Goal: Browse casually: Explore the website without a specific task or goal

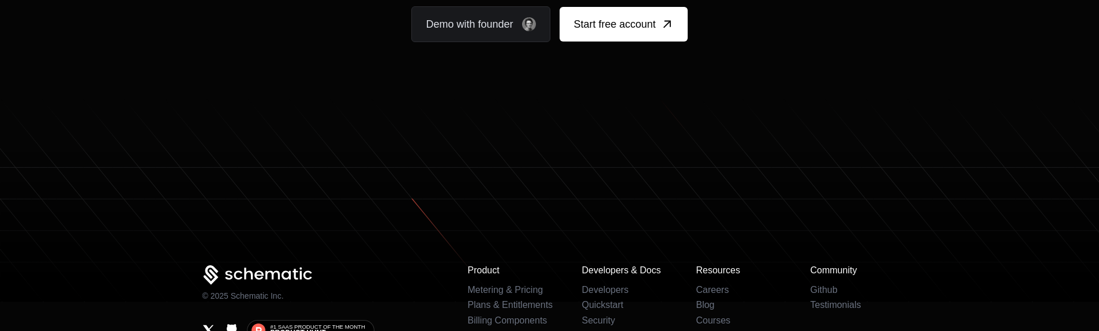
scroll to position [7177, 0]
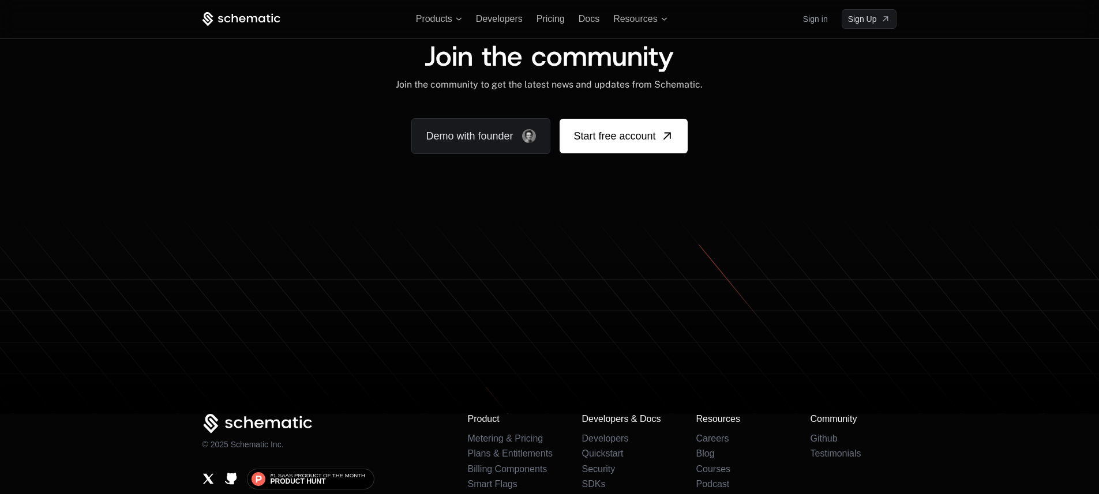
scroll to position [7107, 0]
click at [929, 117] on div "Join the community Join the community to get the latest news and updates from S…" at bounding box center [549, 99] width 1099 height 223
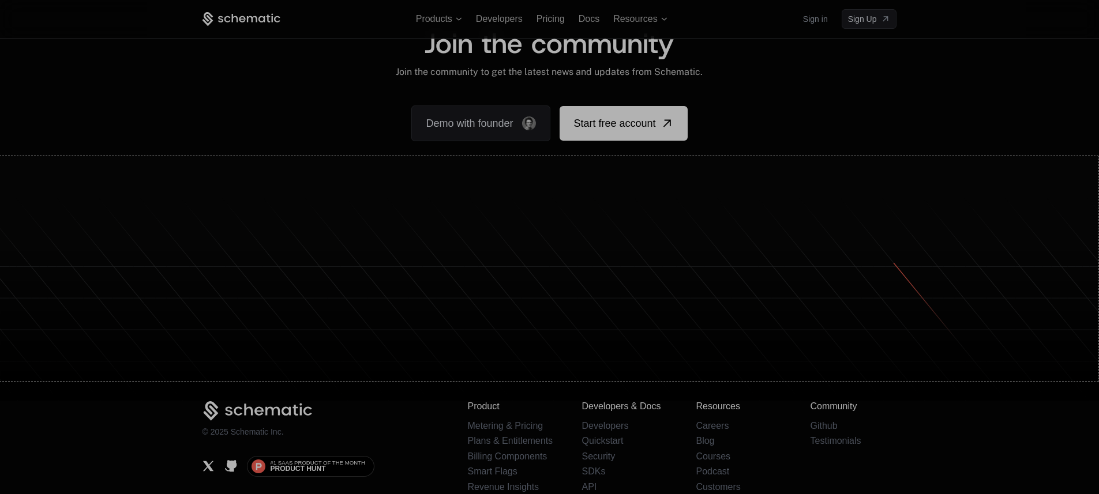
drag, startPoint x: 0, startPoint y: 156, endPoint x: 1101, endPoint y: 391, distance: 1125.4
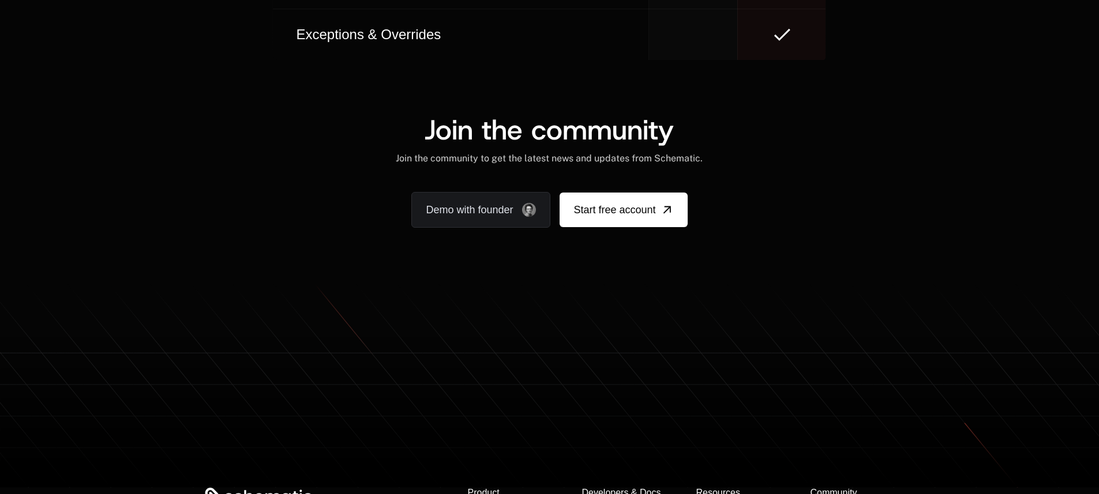
scroll to position [7133, 0]
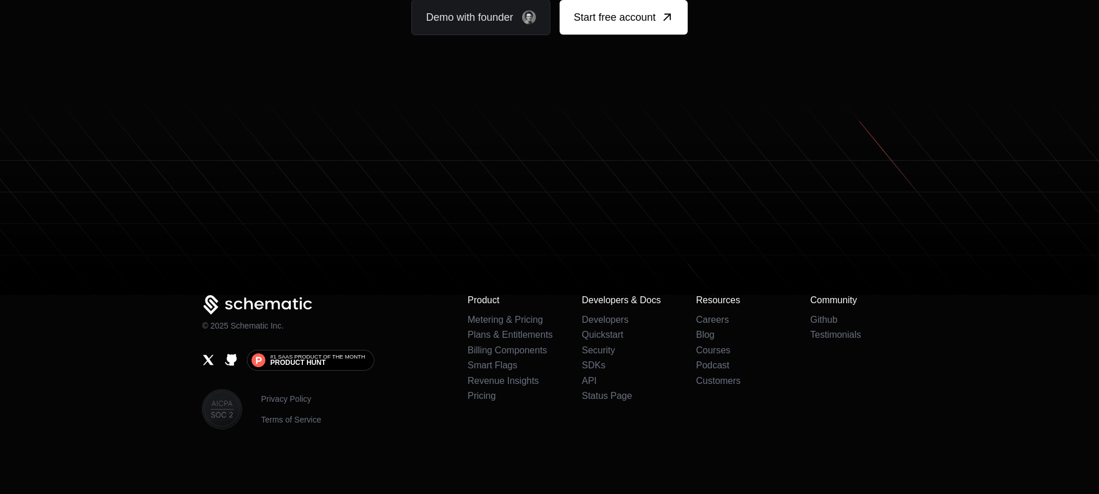
click at [958, 301] on footer "© 2025 Schematic Inc. #1 SaaS Product of the Month Product Hunt Privacy Policy …" at bounding box center [549, 292] width 1099 height 403
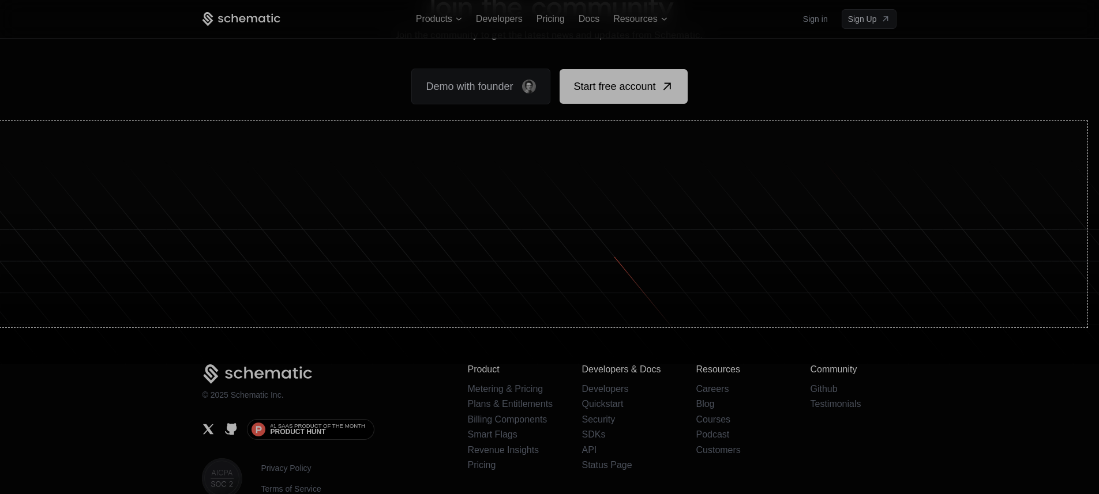
drag, startPoint x: 0, startPoint y: 121, endPoint x: 1107, endPoint y: 391, distance: 1139.5
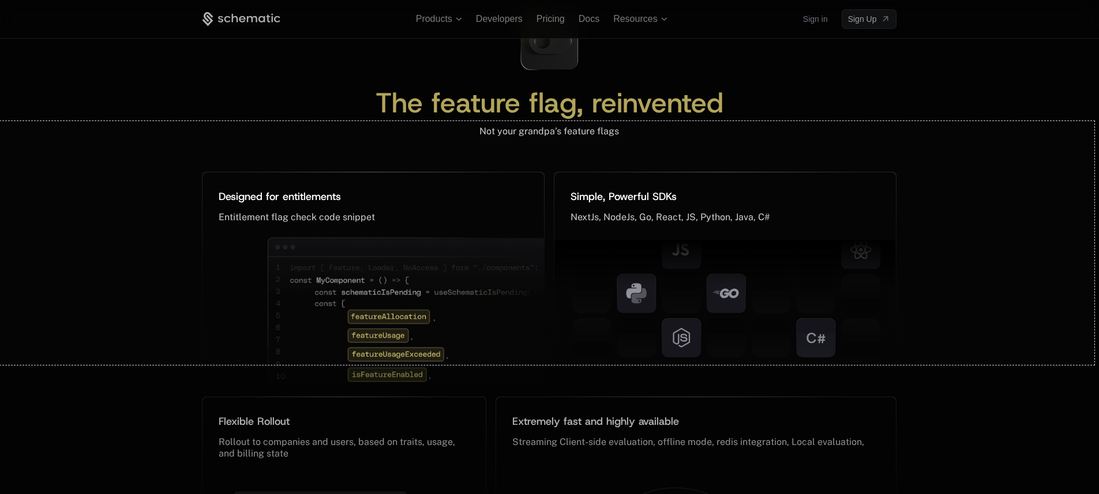
scroll to position [4901, 0]
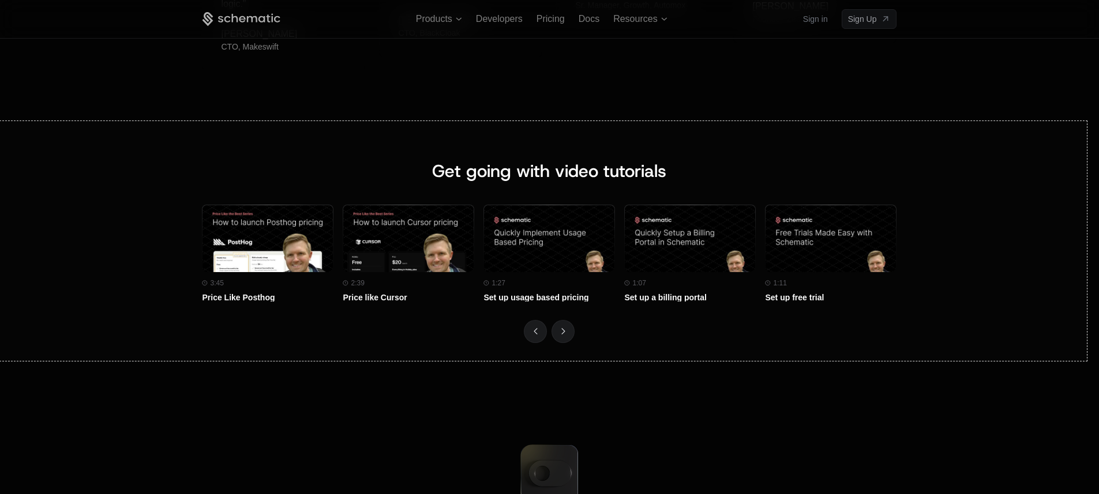
click at [1087, 301] on div at bounding box center [554, 427] width 1108 height 133
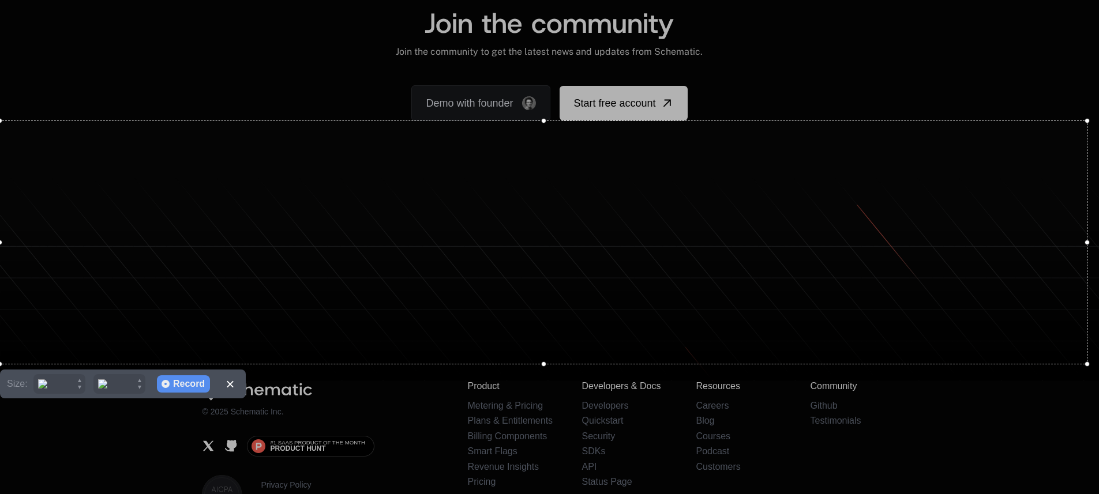
scroll to position [7102, 0]
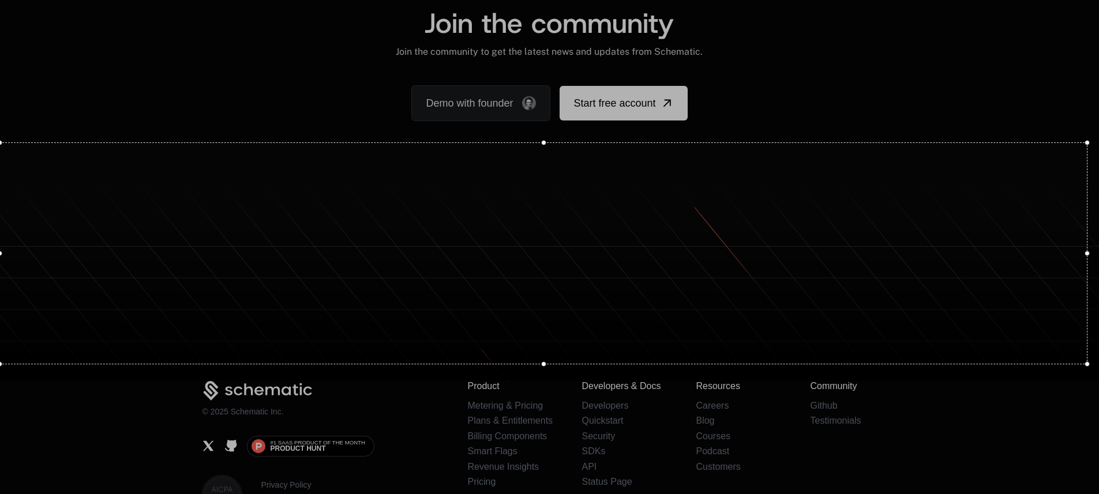
drag, startPoint x: 545, startPoint y: 121, endPoint x: 543, endPoint y: 142, distance: 22.0
click at [543, 142] on div at bounding box center [543, 142] width 1087 height 5
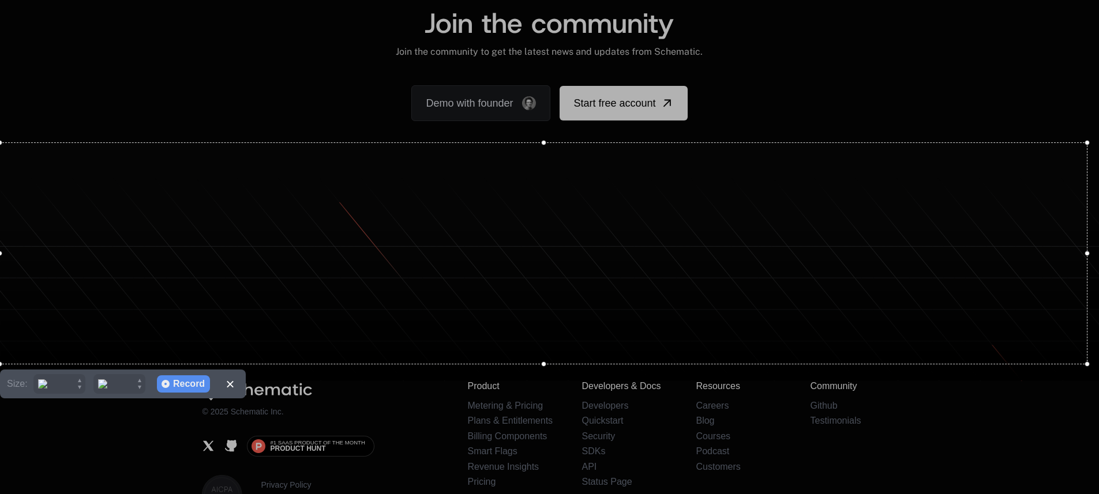
click at [195, 301] on div "Record" at bounding box center [189, 384] width 32 height 17
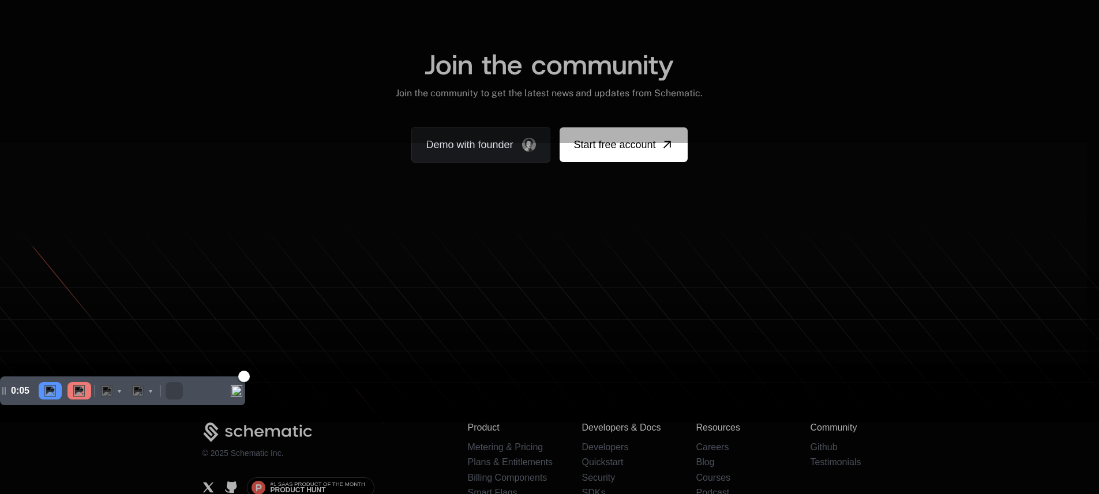
scroll to position [7158, 0]
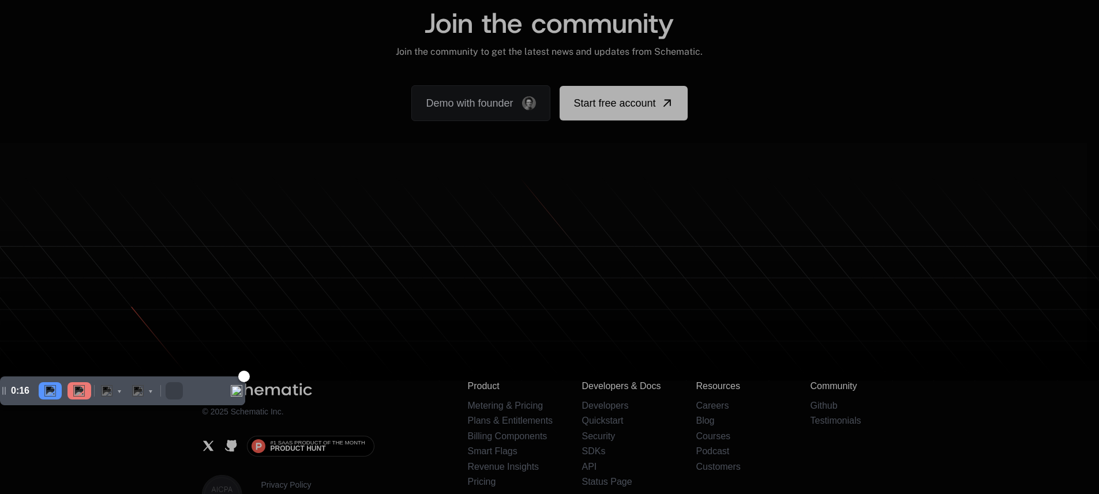
click at [81, 301] on img at bounding box center [79, 391] width 12 height 12
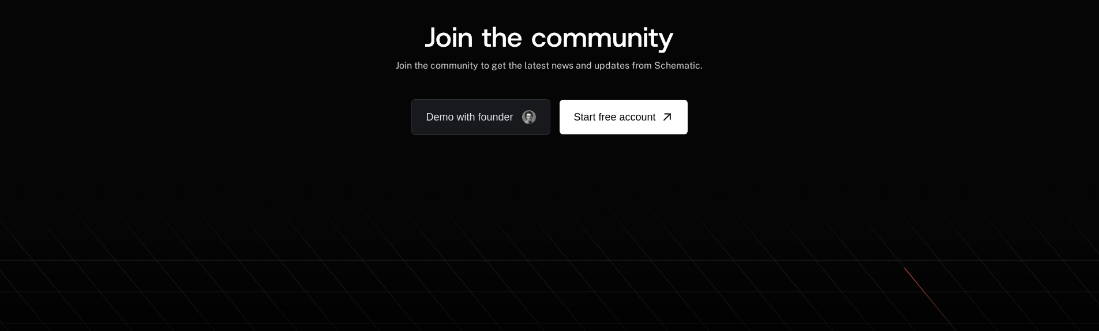
scroll to position [7197, 0]
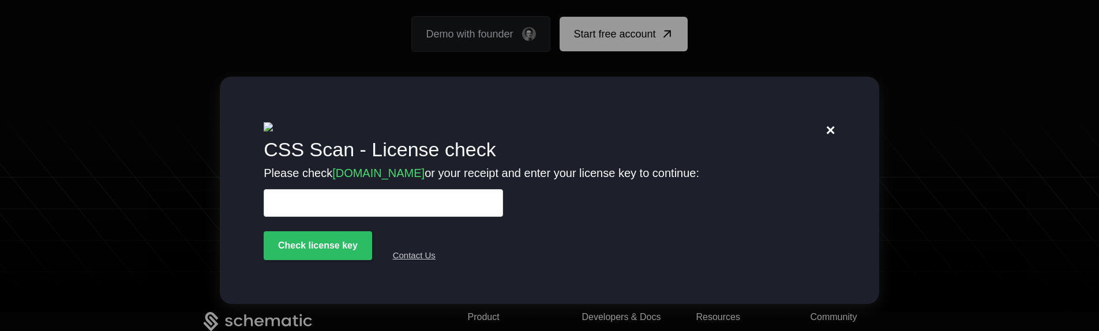
scroll to position [93, 0]
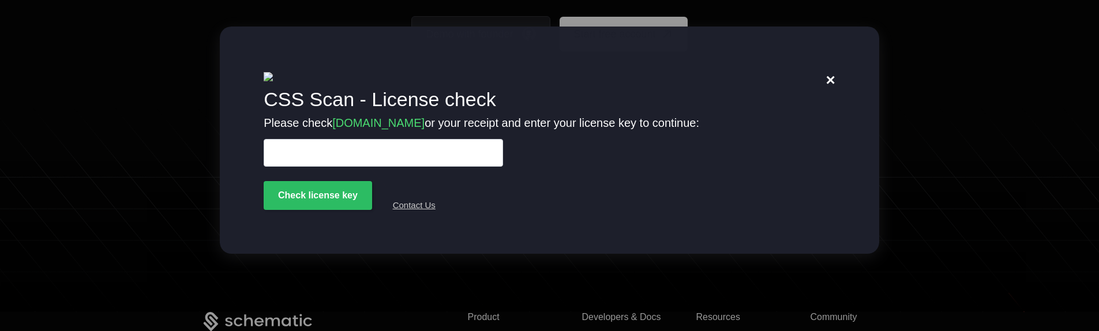
click at [385, 128] on link "MyCssScan.com" at bounding box center [378, 123] width 92 height 13
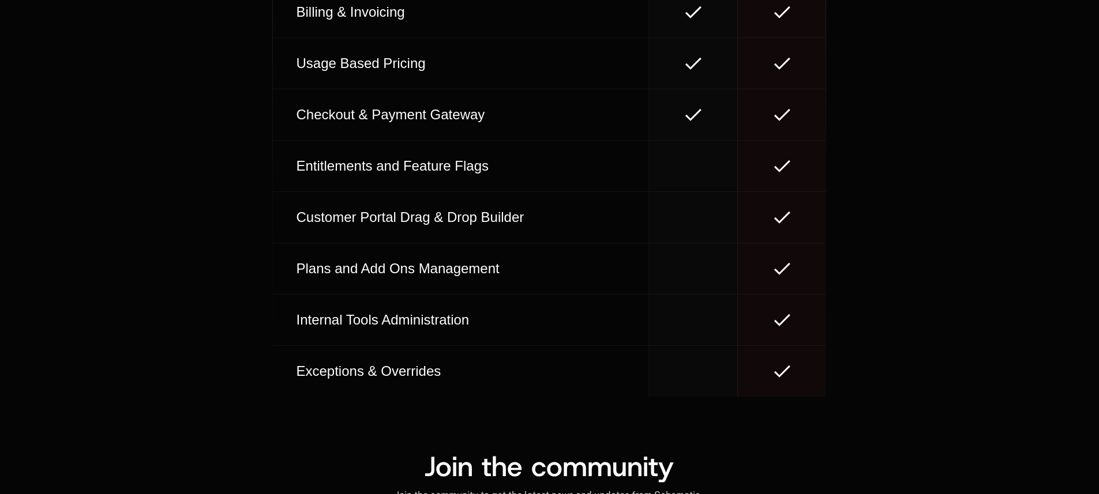
drag, startPoint x: 1104, startPoint y: 21, endPoint x: 1107, endPoint y: 448, distance: 427.5
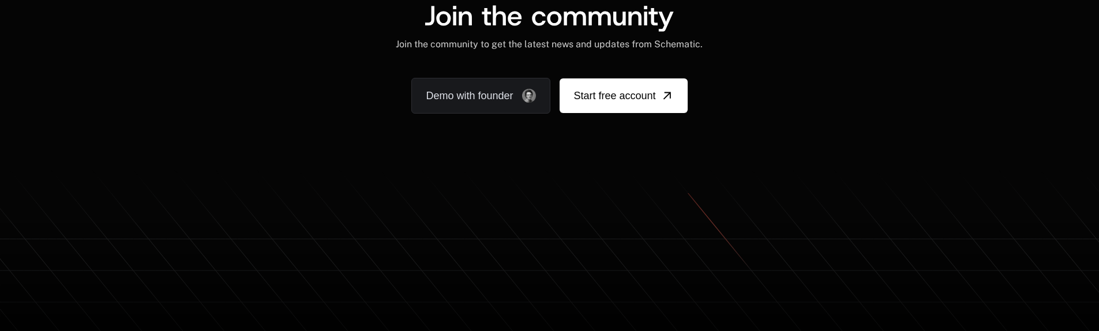
scroll to position [7151, 0]
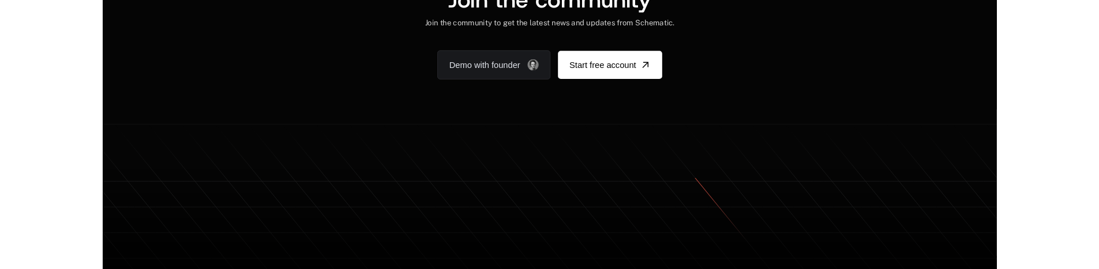
scroll to position [7096, 0]
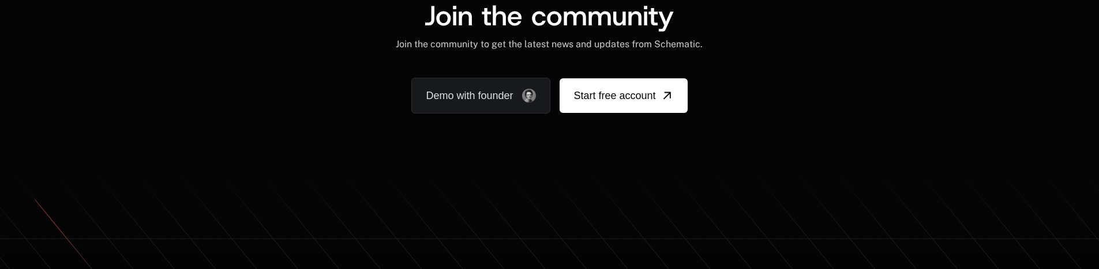
scroll to position [7207, 0]
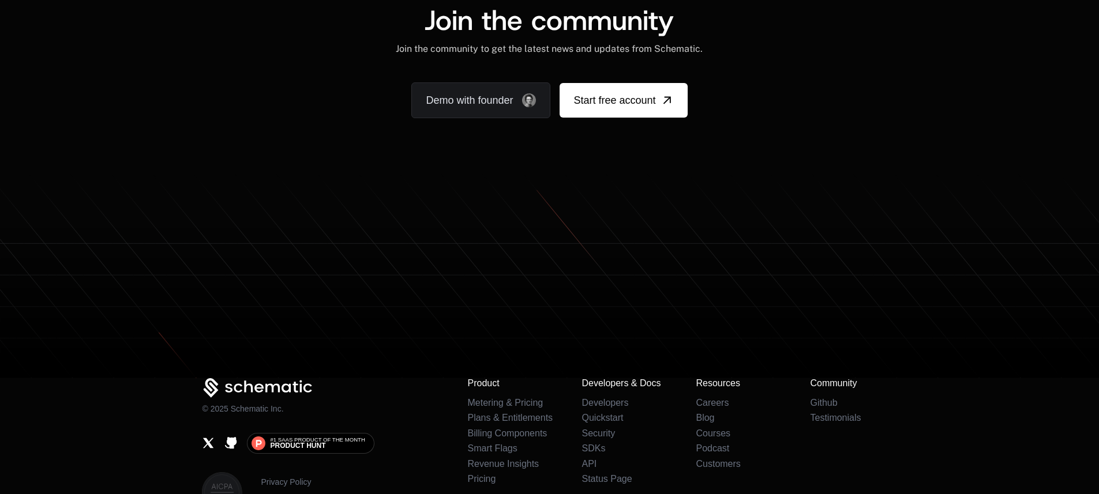
scroll to position [7257, 0]
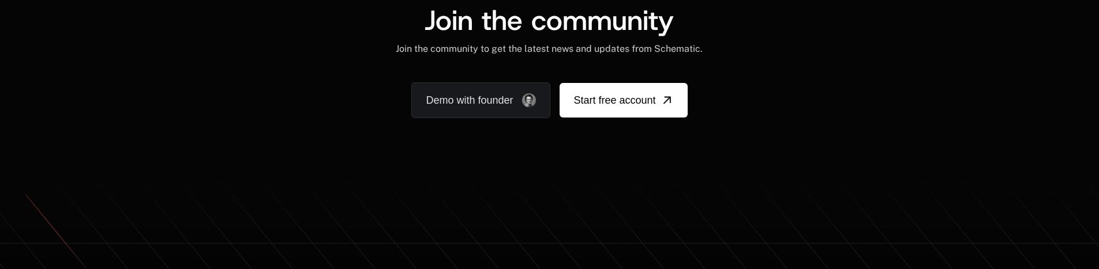
scroll to position [7257, 0]
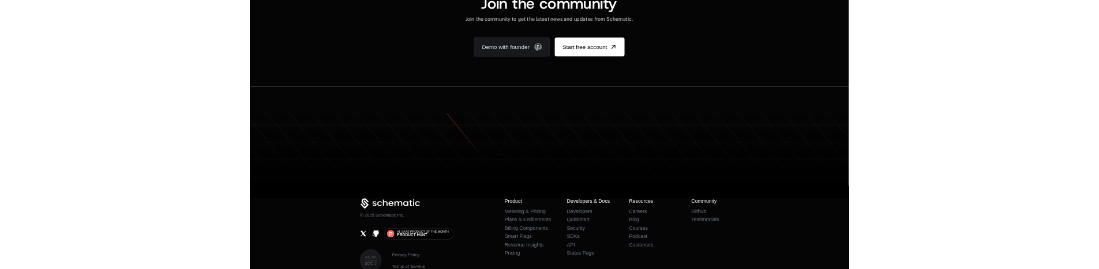
scroll to position [7133, 0]
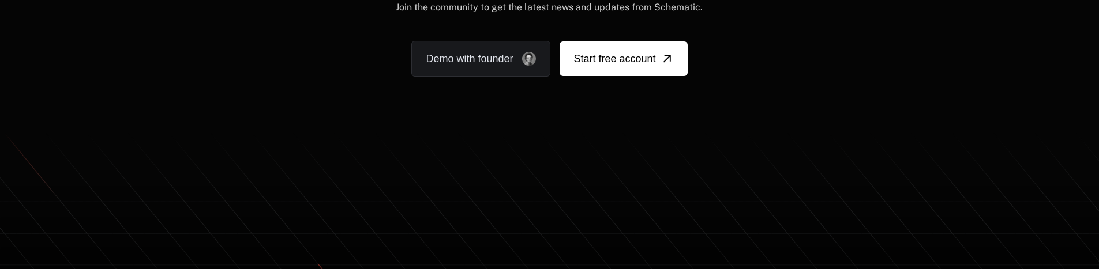
scroll to position [7188, 0]
